Goal: Find contact information: Find contact information

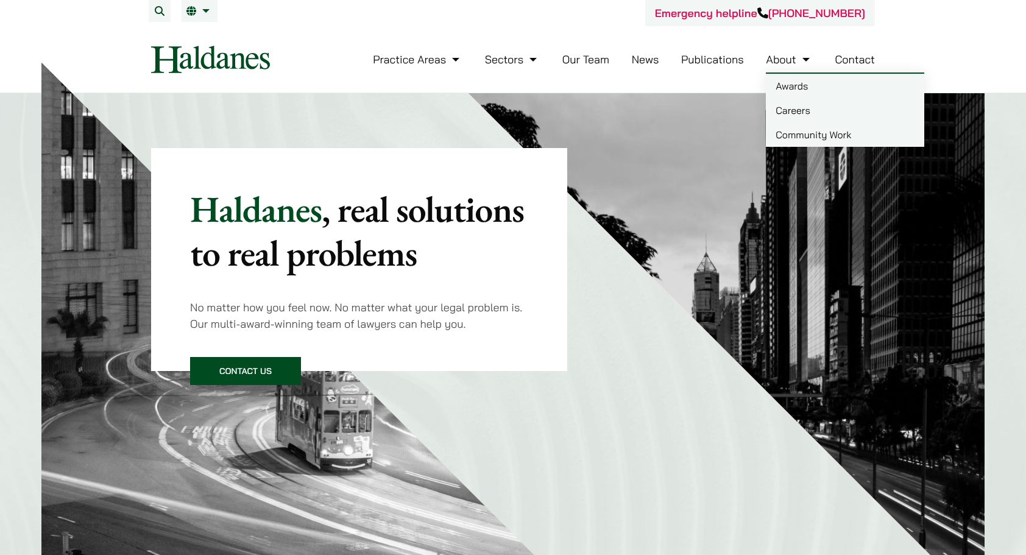
click at [806, 119] on link "Careers" at bounding box center [845, 110] width 158 height 24
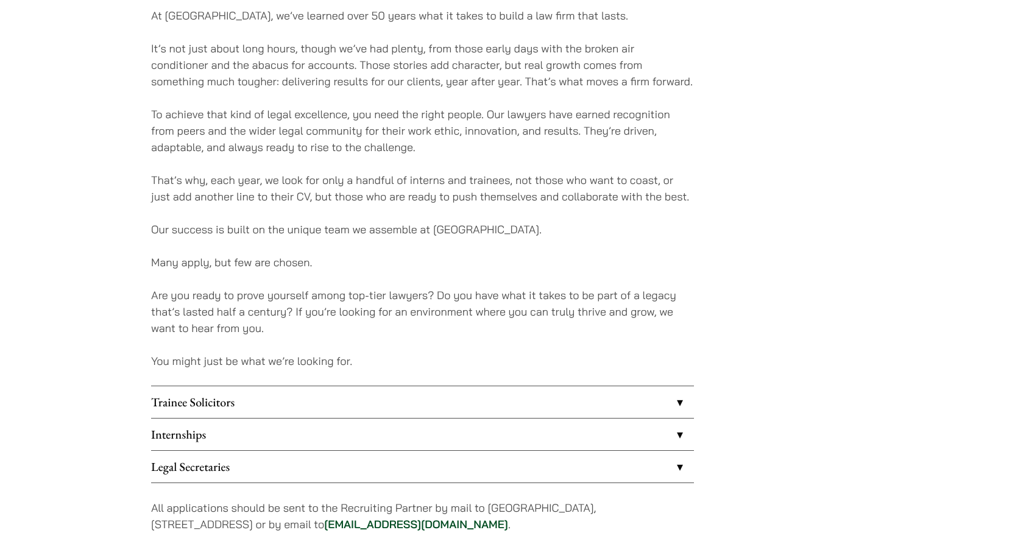
scroll to position [853, 0]
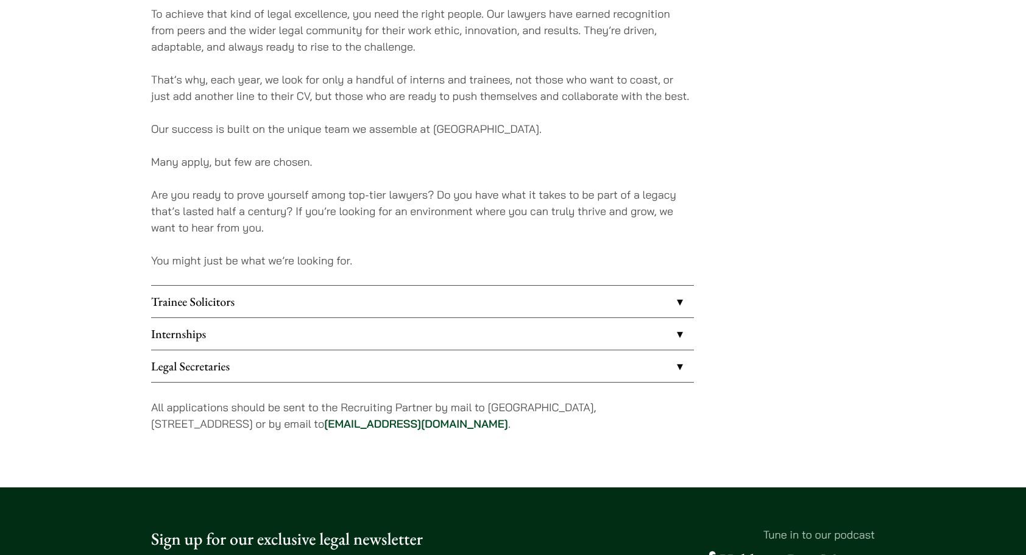
click at [249, 334] on link "Internships" at bounding box center [422, 334] width 543 height 32
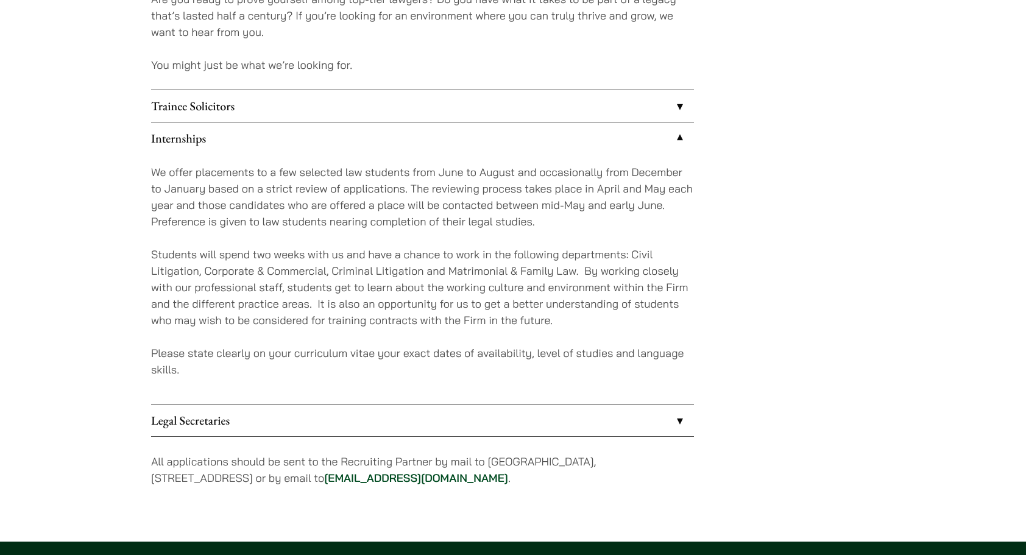
scroll to position [1096, 0]
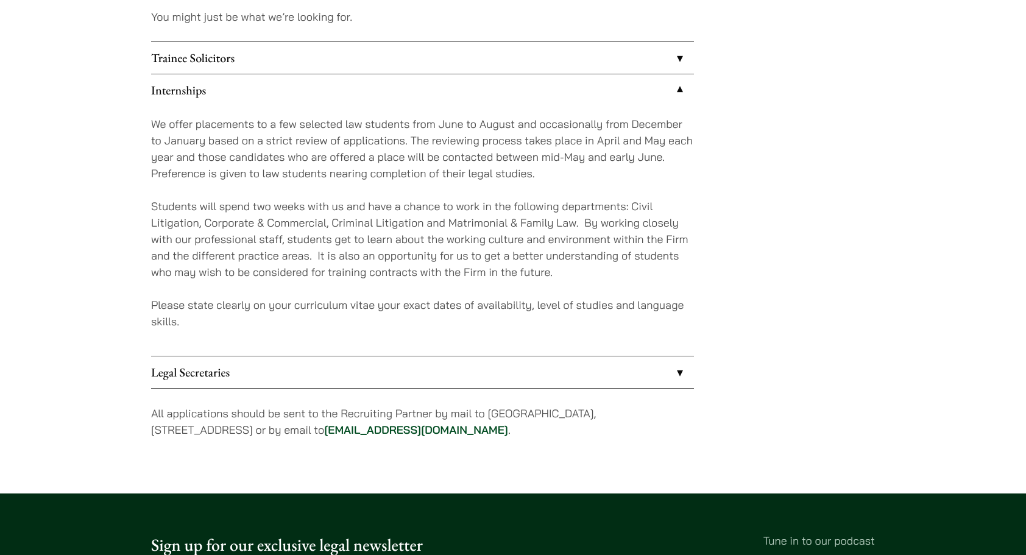
click at [395, 434] on link "[EMAIL_ADDRESS][DOMAIN_NAME]" at bounding box center [416, 430] width 184 height 14
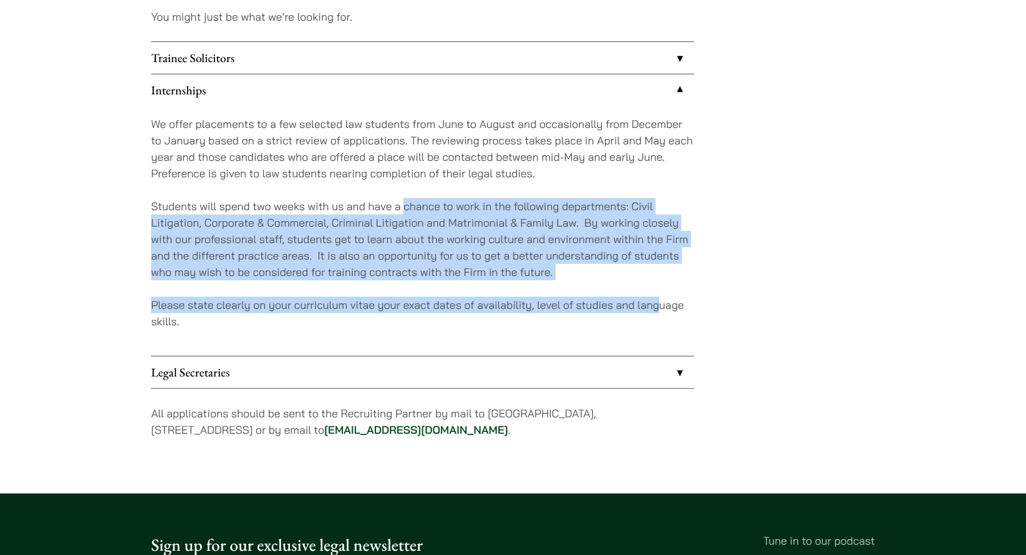
drag, startPoint x: 658, startPoint y: 283, endPoint x: 404, endPoint y: 189, distance: 271.0
click at [404, 189] on div "We offer placements to a few selected law students from June to August and occa…" at bounding box center [422, 231] width 543 height 250
drag, startPoint x: 404, startPoint y: 189, endPoint x: 563, endPoint y: 266, distance: 176.2
click at [563, 266] on p "Students will spend two weeks with us and have a chance to work in the followin…" at bounding box center [422, 239] width 543 height 82
click at [565, 287] on div "We offer placements to a few selected law students from June to August and occa…" at bounding box center [422, 231] width 543 height 250
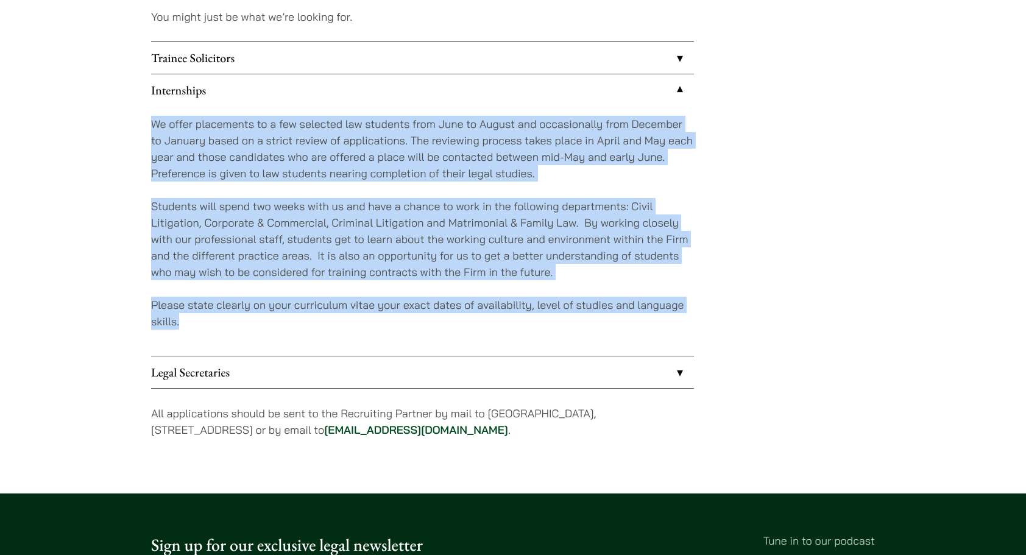
drag, startPoint x: 395, startPoint y: 326, endPoint x: 133, endPoint y: 131, distance: 326.3
click at [163, 178] on p "We offer placements to a few selected law students from June to August and occa…" at bounding box center [422, 149] width 543 height 66
